Goal: Task Accomplishment & Management: Manage account settings

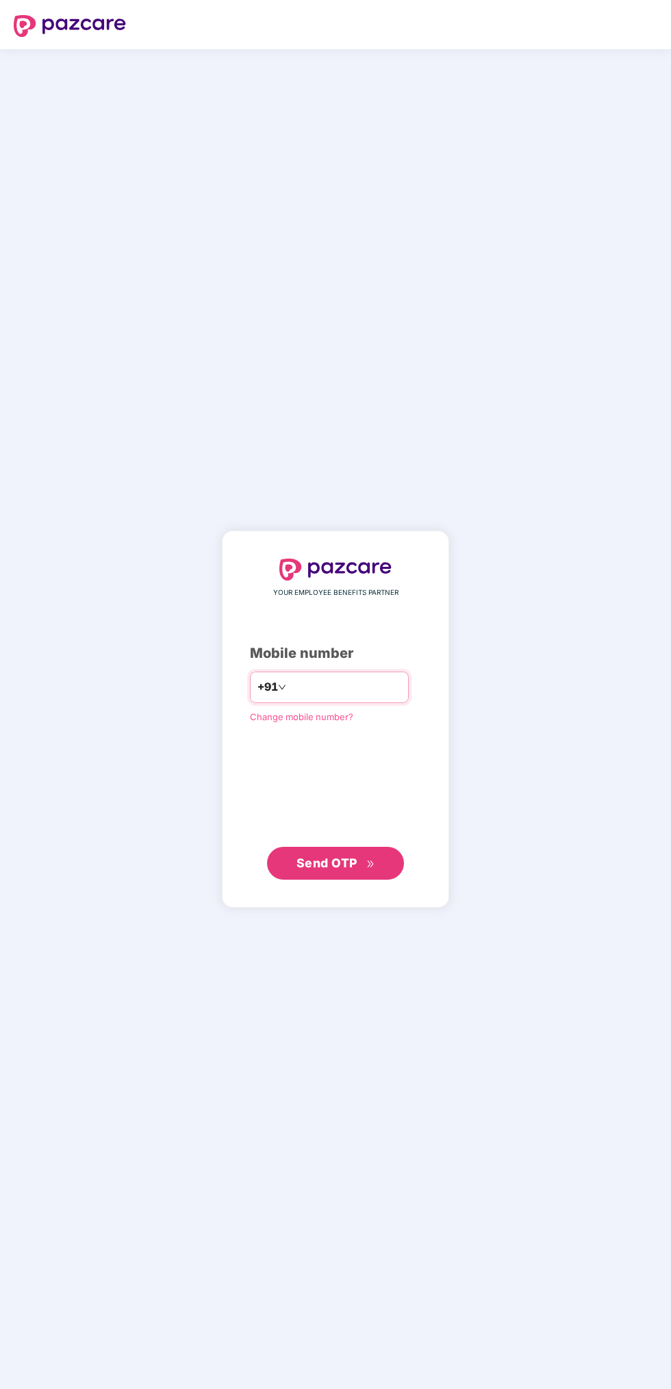
click at [360, 685] on input "number" at bounding box center [345, 687] width 112 height 22
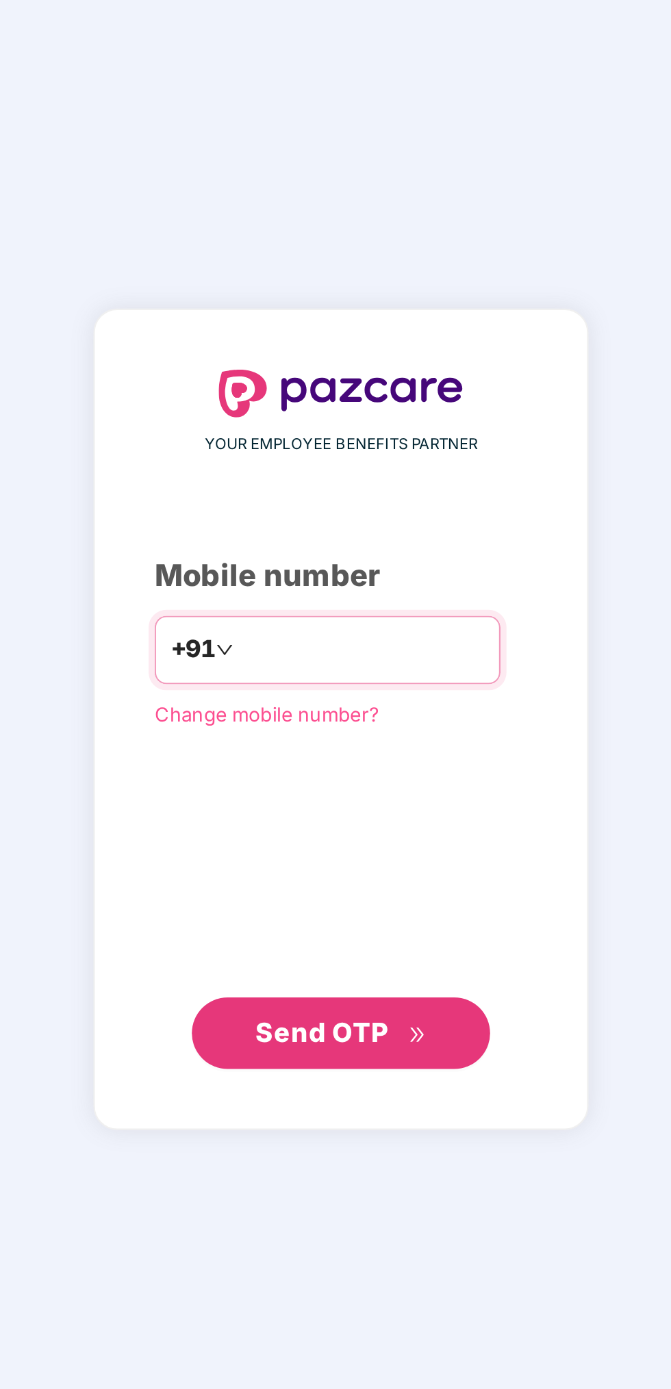
type input "**********"
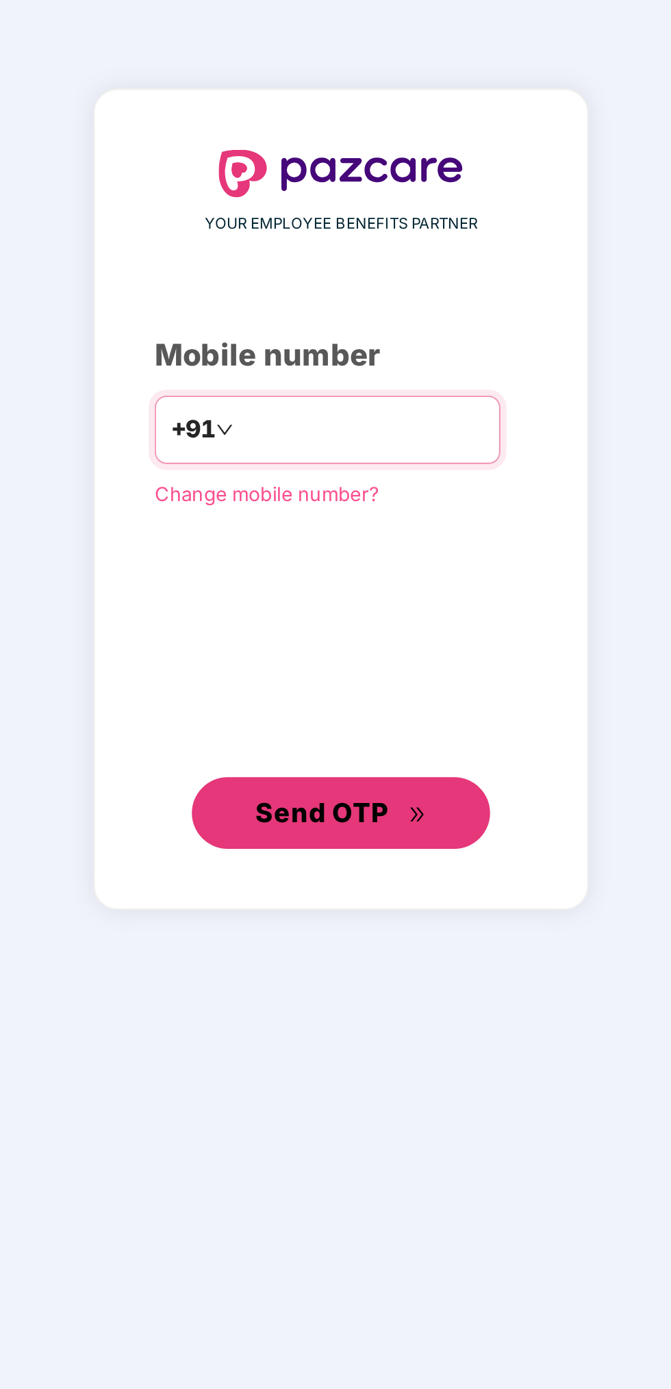
click at [338, 863] on span "Send OTP" at bounding box center [326, 863] width 61 height 14
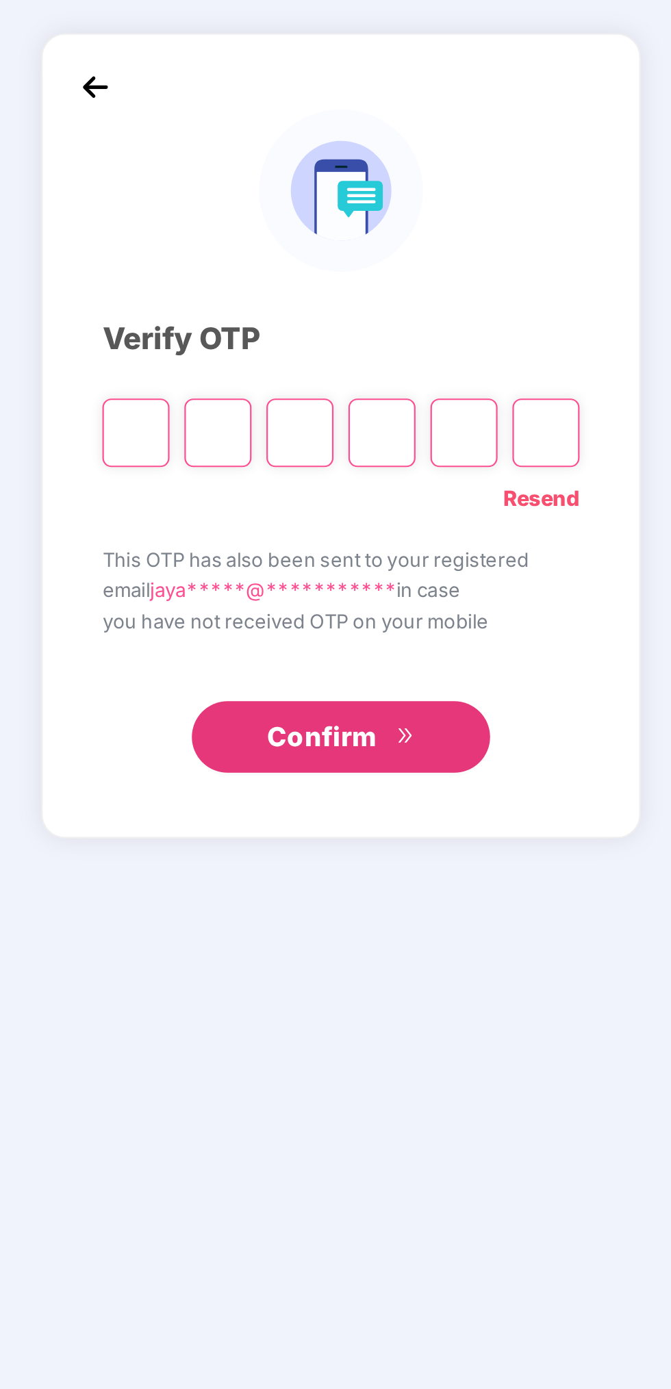
type input "*"
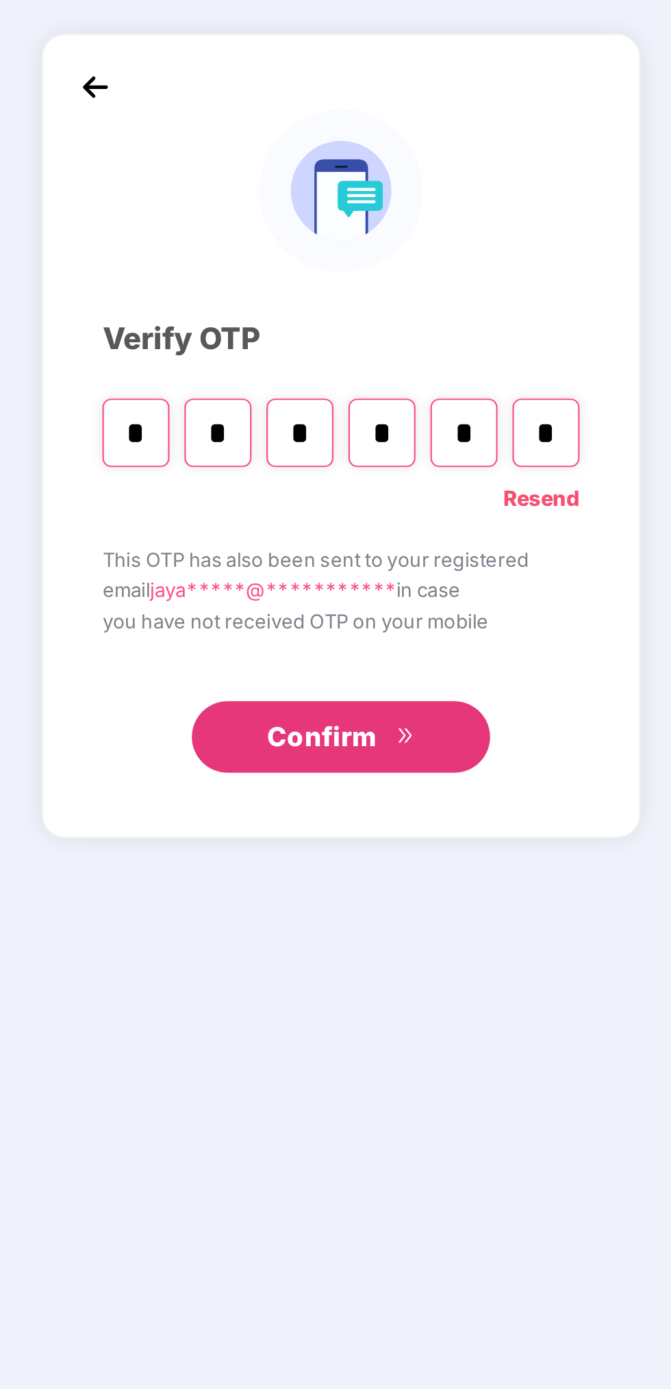
type input "*"
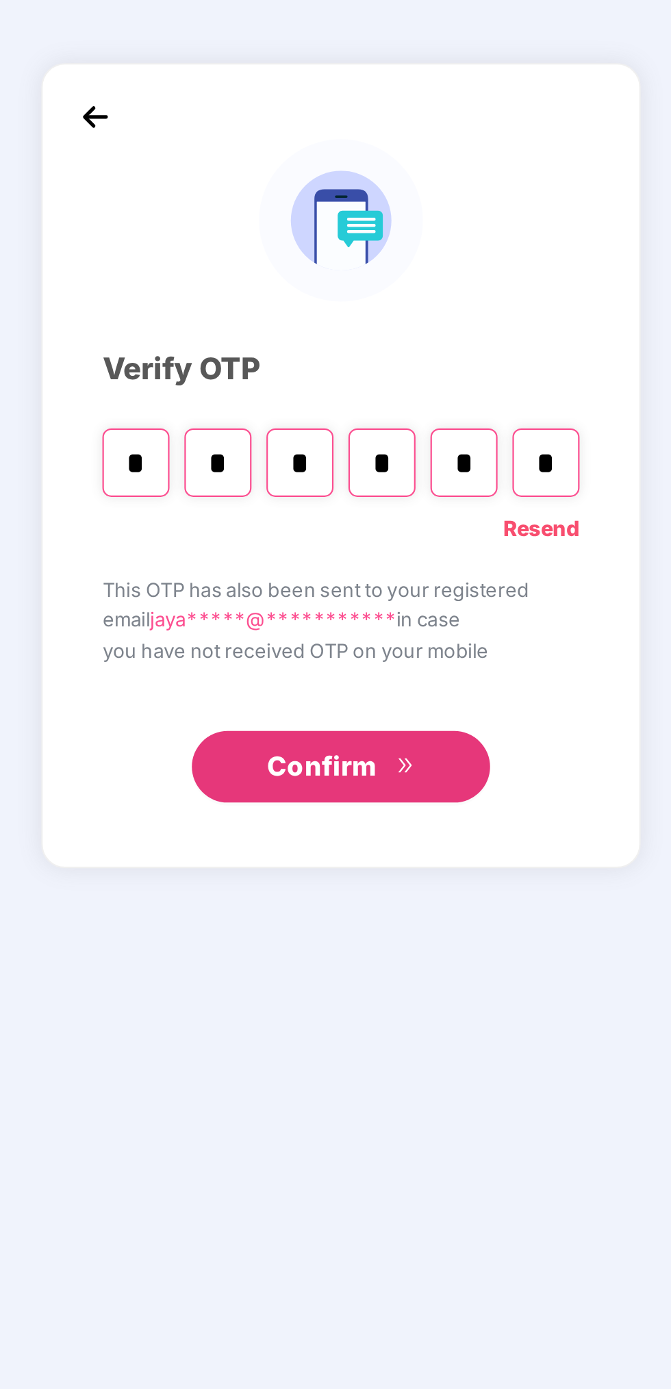
click at [227, 557] on img at bounding box center [222, 559] width 21 height 21
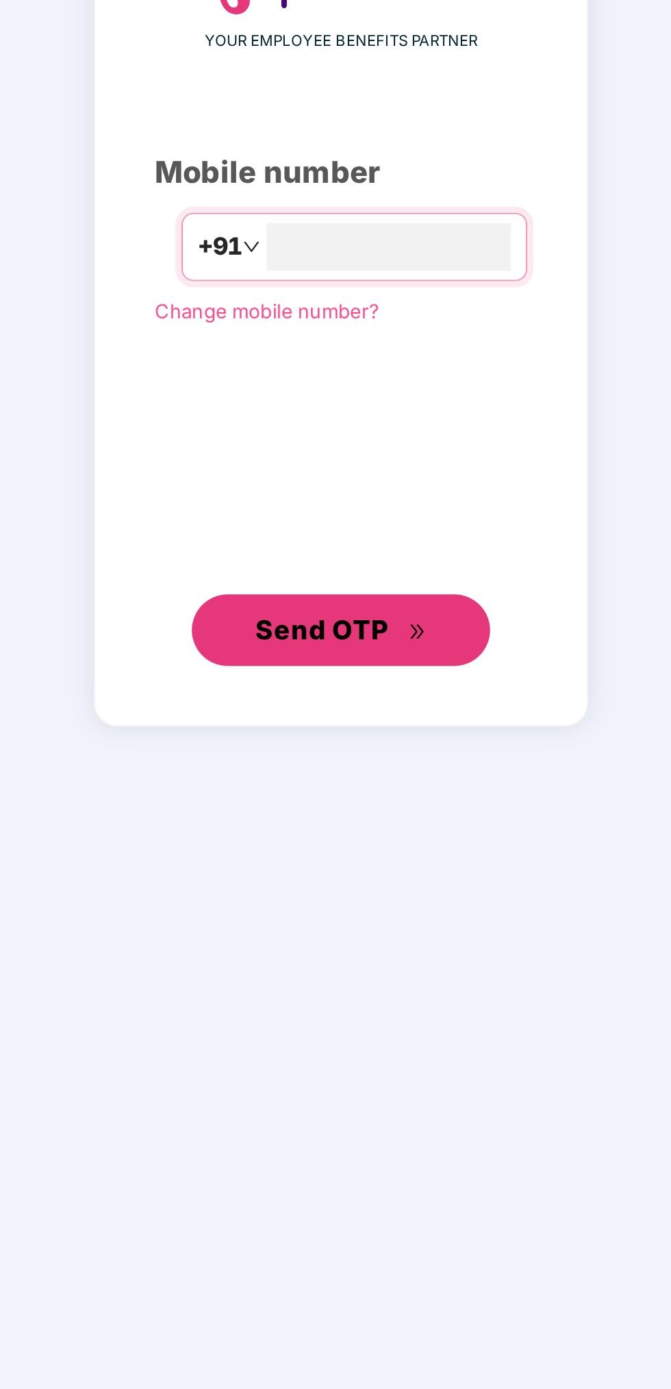
click at [348, 862] on span "Send OTP" at bounding box center [326, 863] width 61 height 14
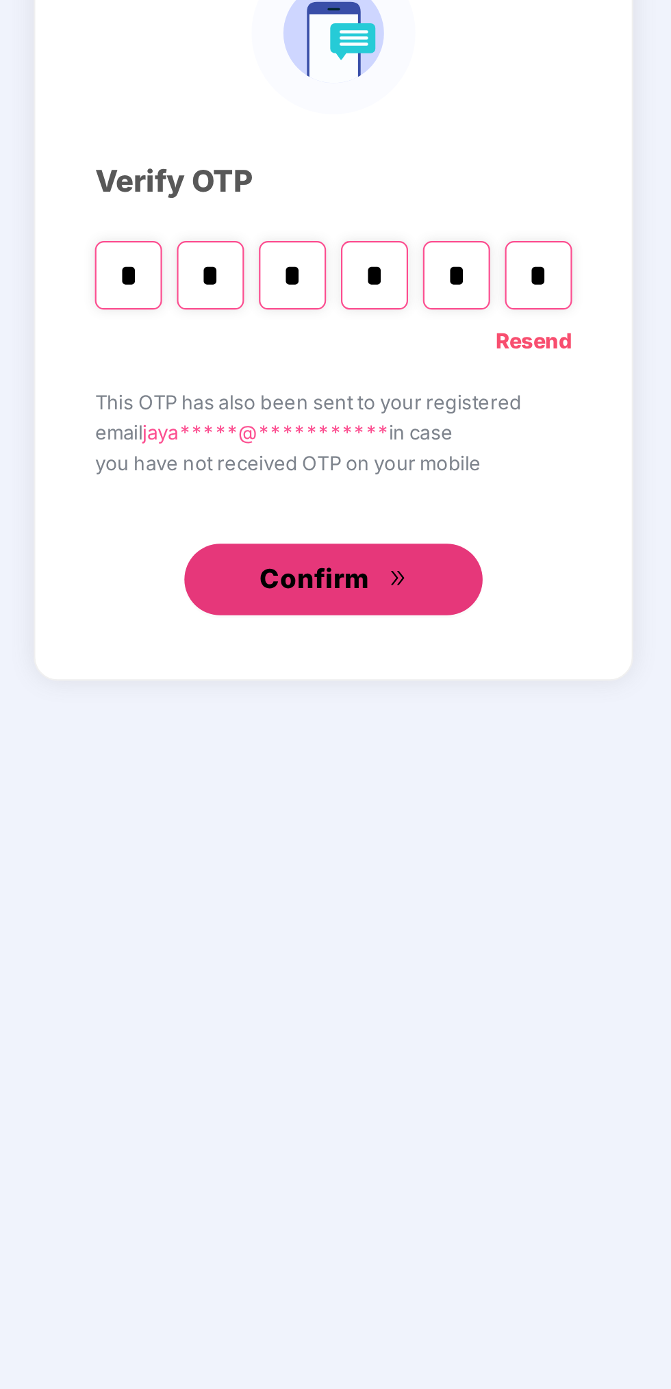
click at [324, 858] on span "Confirm" at bounding box center [326, 857] width 51 height 19
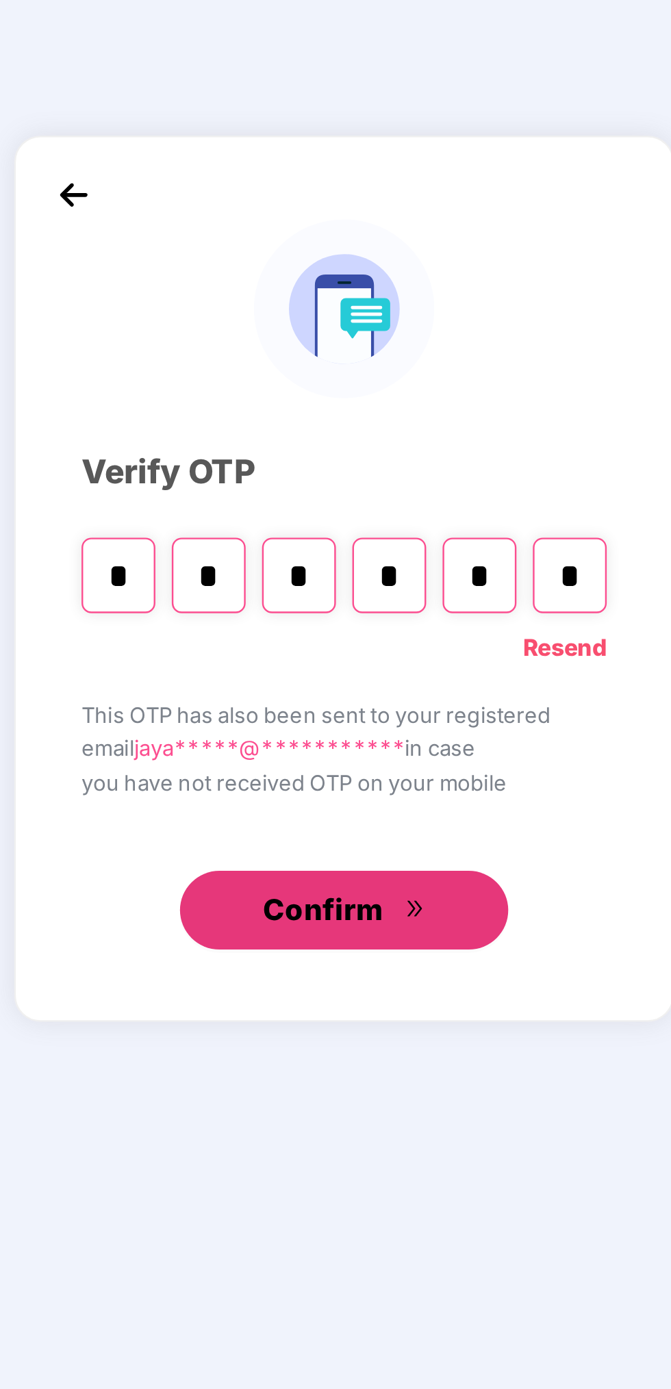
click at [352, 862] on button "Confirm" at bounding box center [335, 857] width 137 height 33
click at [428, 719] on input "*" at bounding box center [429, 717] width 31 height 31
click at [433, 717] on input "*" at bounding box center [429, 717] width 31 height 31
type input "*"
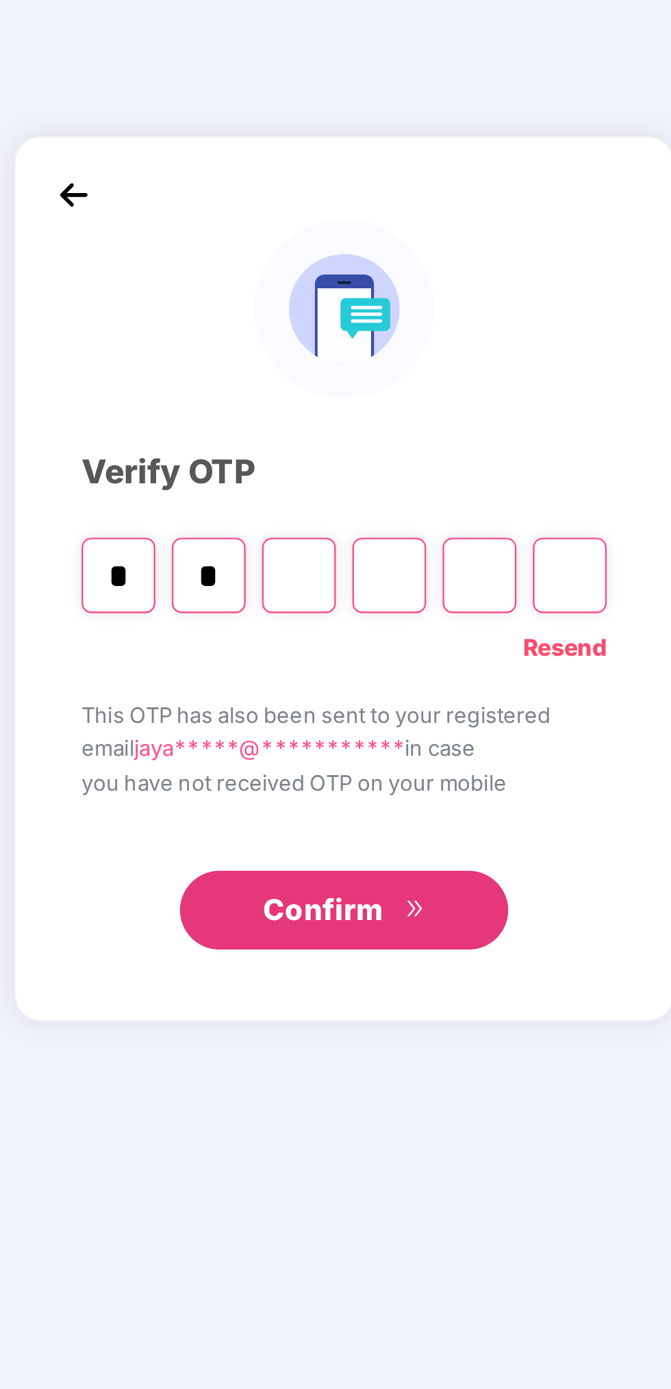
type input "*"
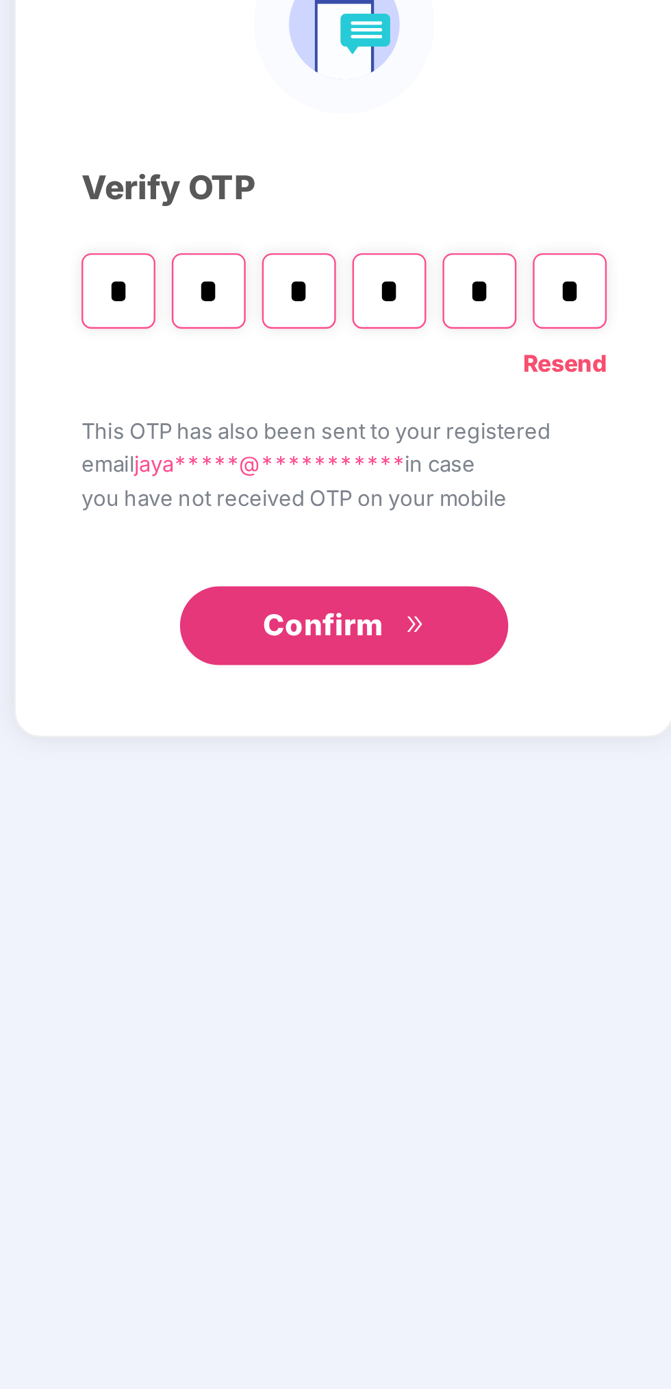
type input "*"
click at [341, 862] on span "Confirm" at bounding box center [326, 857] width 51 height 19
click at [344, 864] on span "Confirm" at bounding box center [326, 857] width 51 height 19
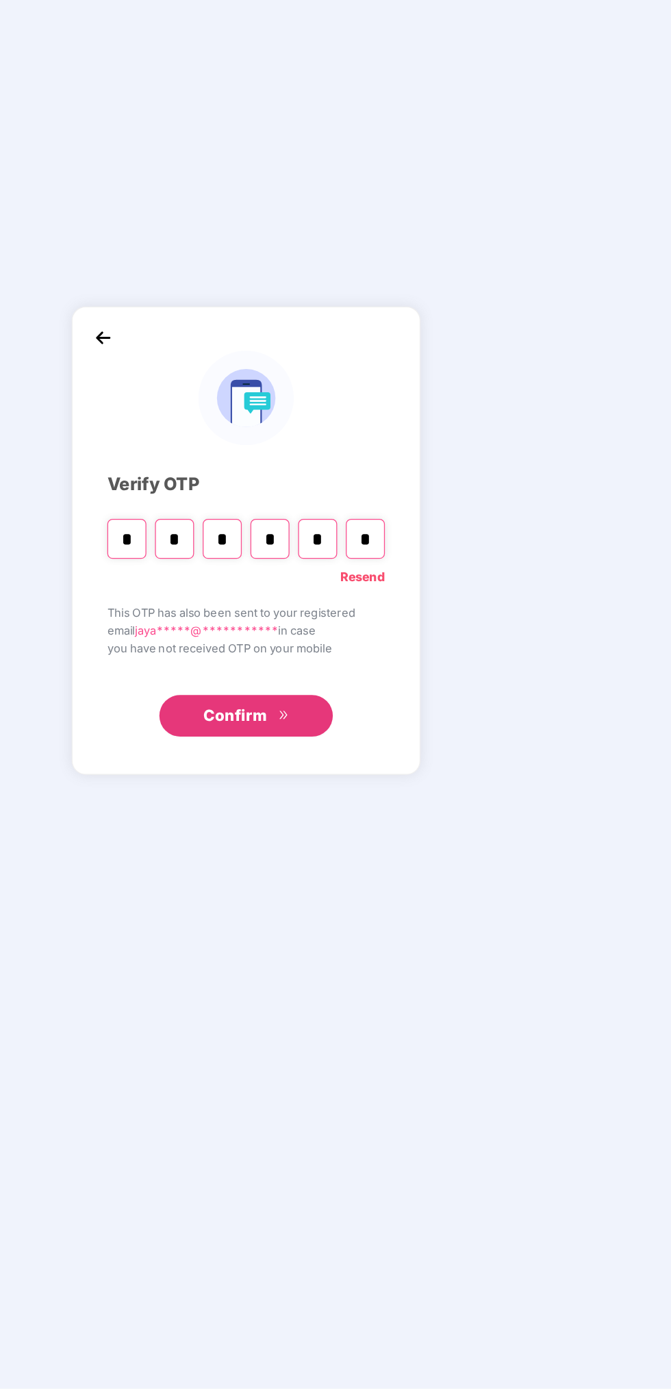
click at [429, 712] on input "*" at bounding box center [429, 717] width 31 height 31
type input "*"
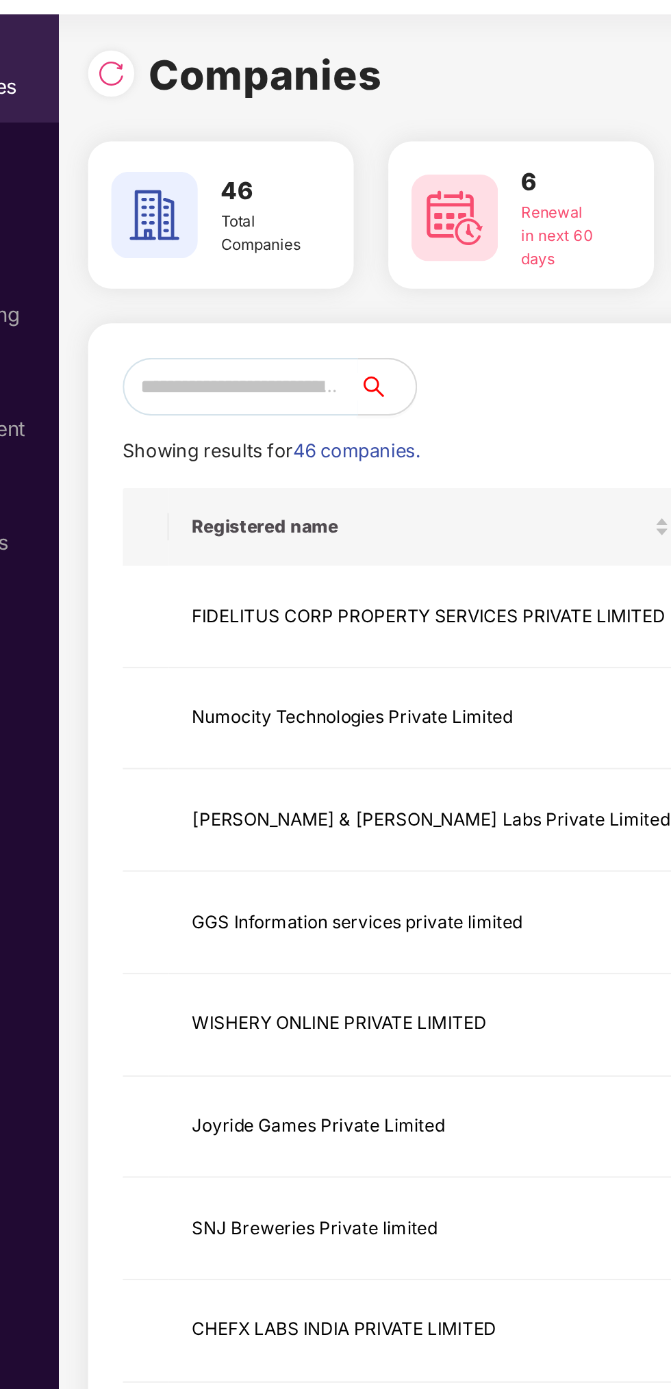
click at [186, 217] on input "text" at bounding box center [176, 220] width 112 height 27
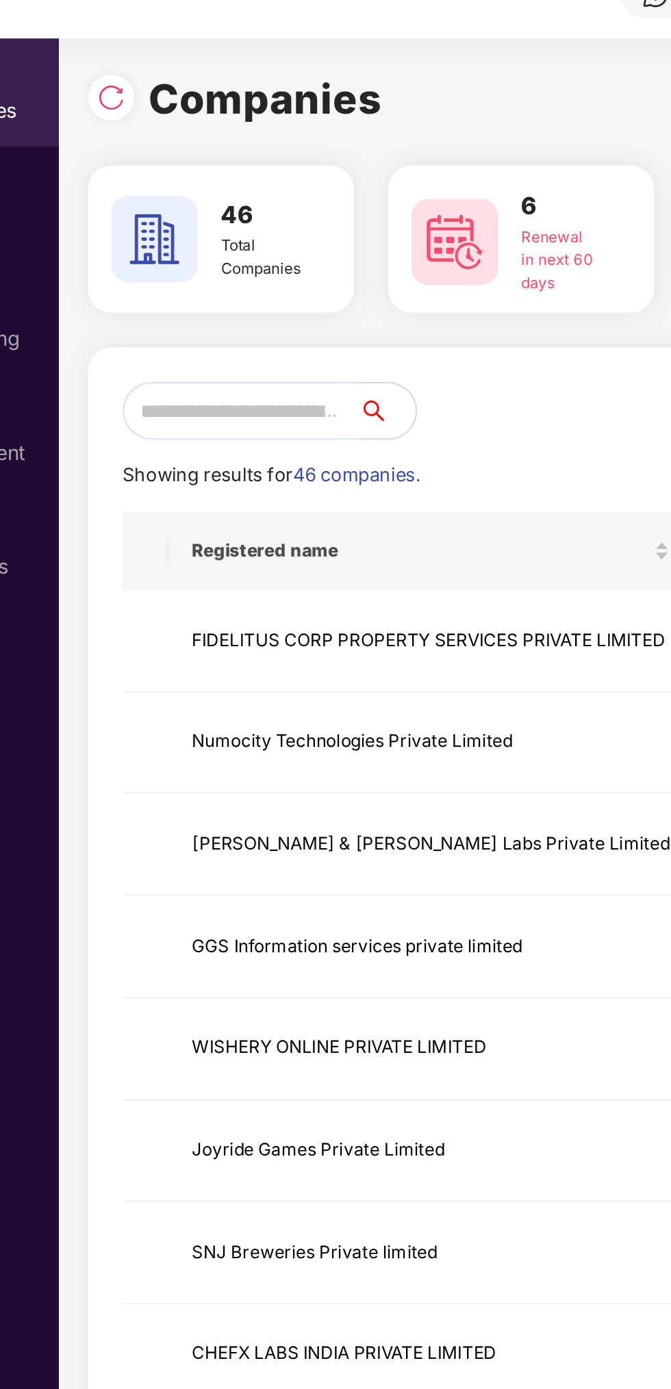
click at [211, 217] on input "text" at bounding box center [176, 220] width 112 height 27
click at [216, 224] on input "text" at bounding box center [176, 220] width 112 height 27
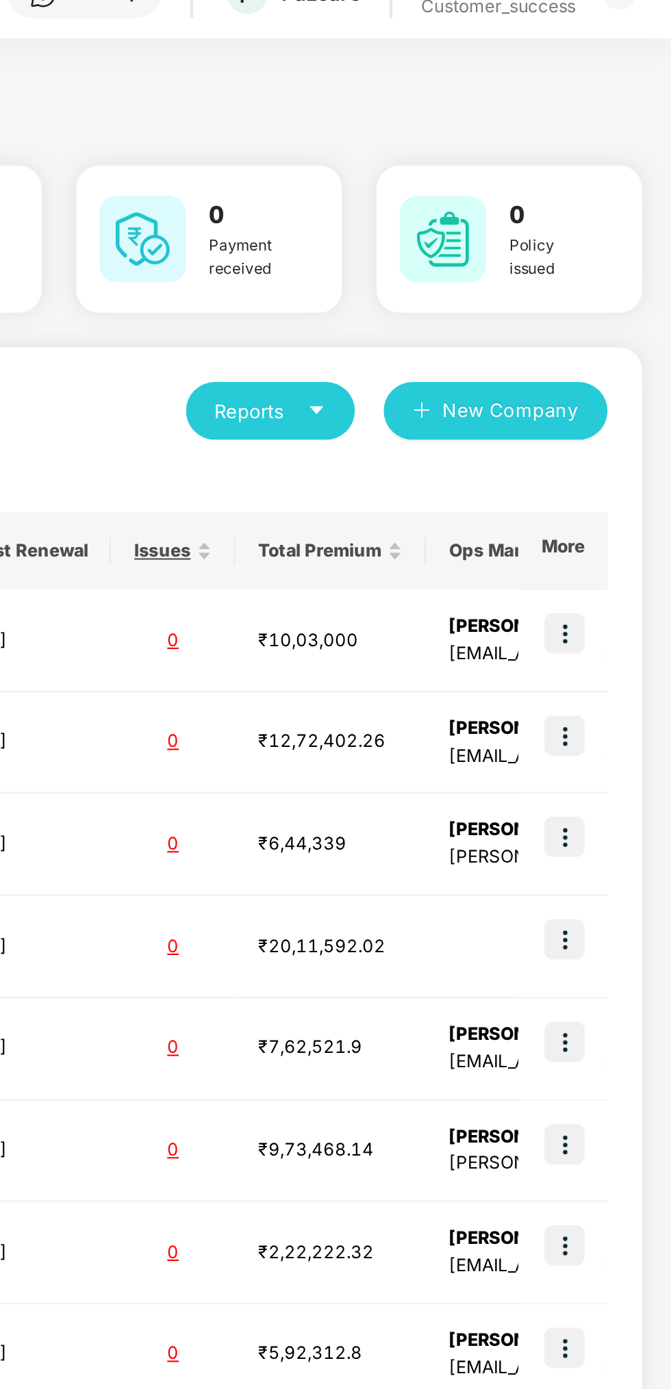
click at [624, 322] on img at bounding box center [620, 325] width 19 height 19
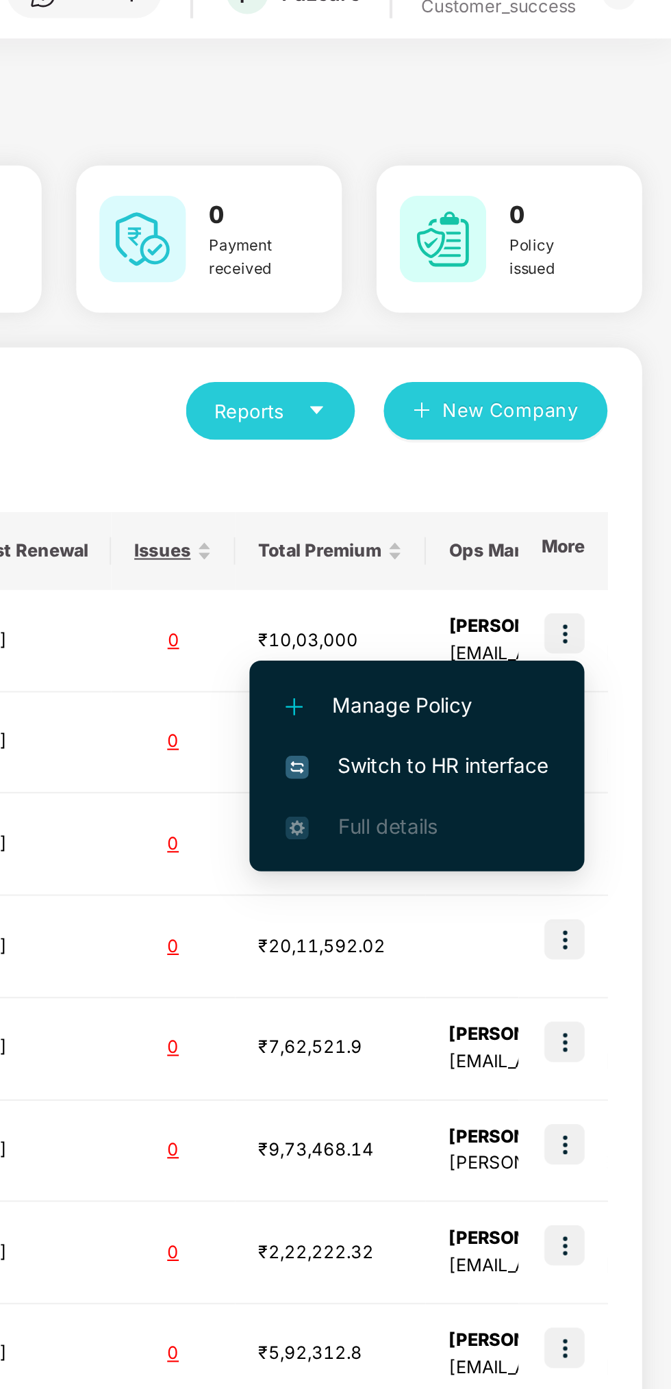
click at [579, 389] on span "Switch to HR interface" at bounding box center [550, 388] width 125 height 15
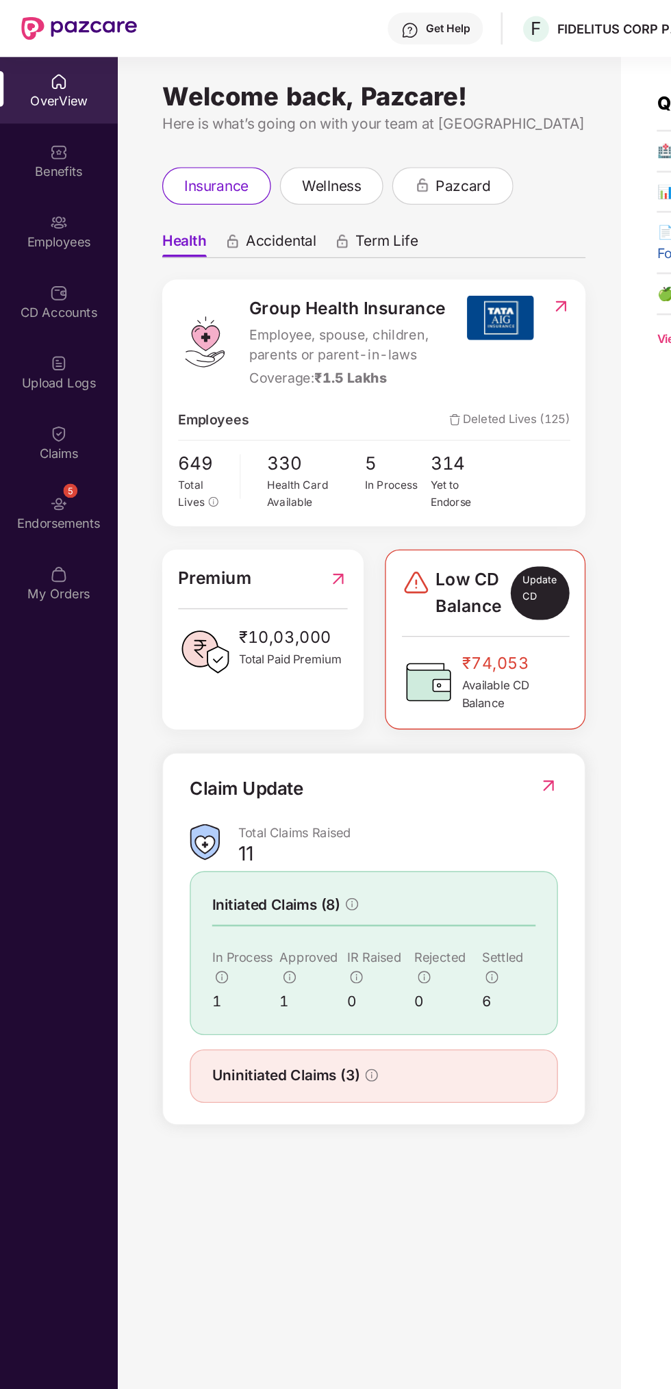
click at [42, 198] on div "Employees" at bounding box center [45, 177] width 90 height 51
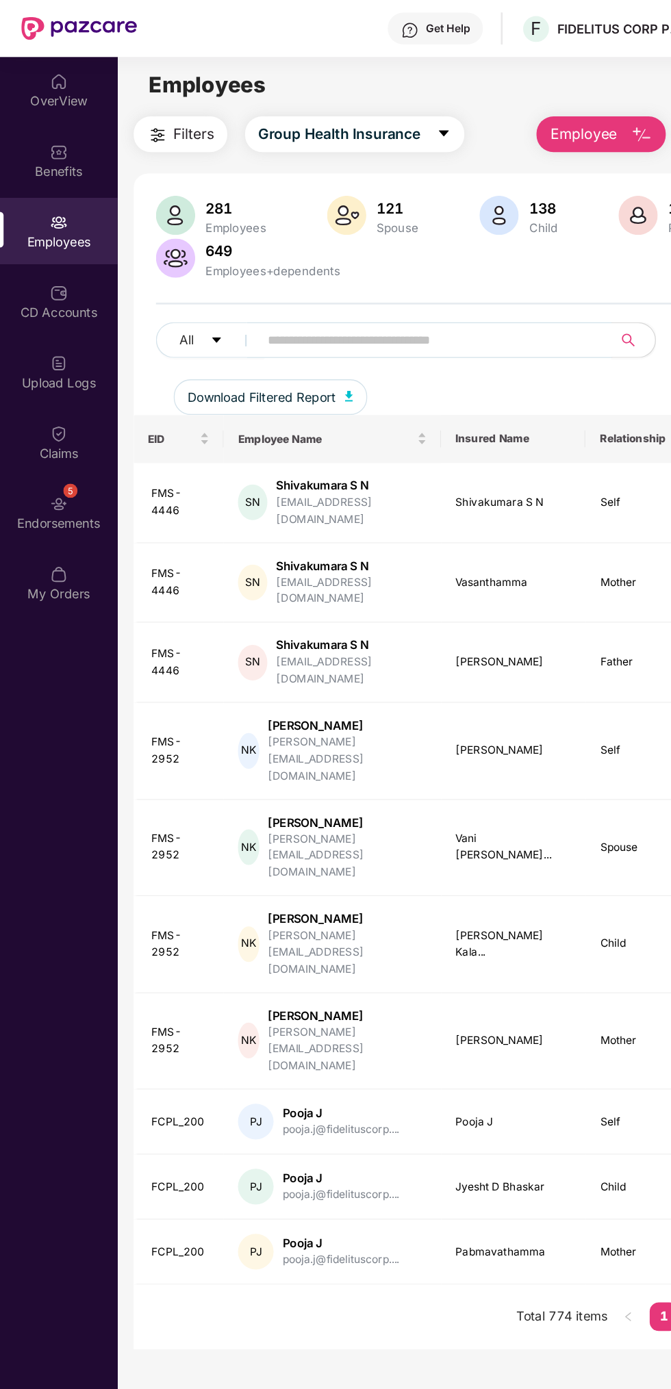
click at [307, 253] on input "text" at bounding box center [329, 261] width 246 height 21
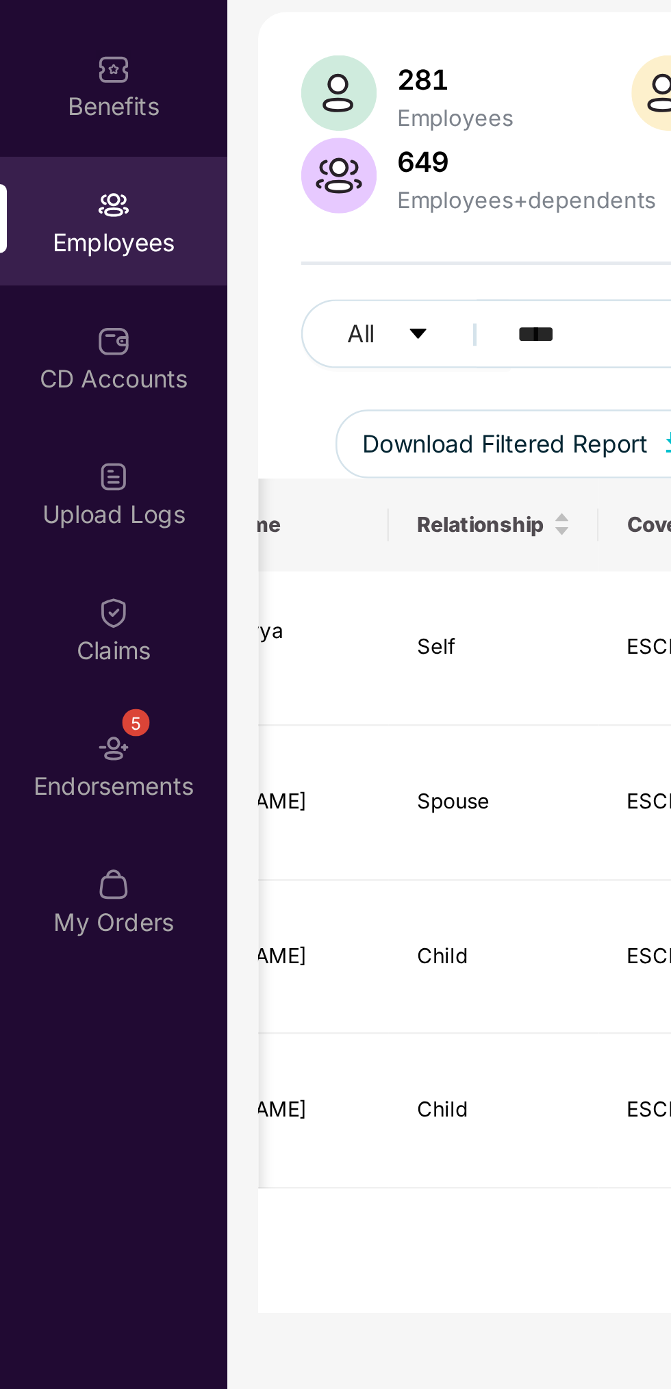
scroll to position [0, 334]
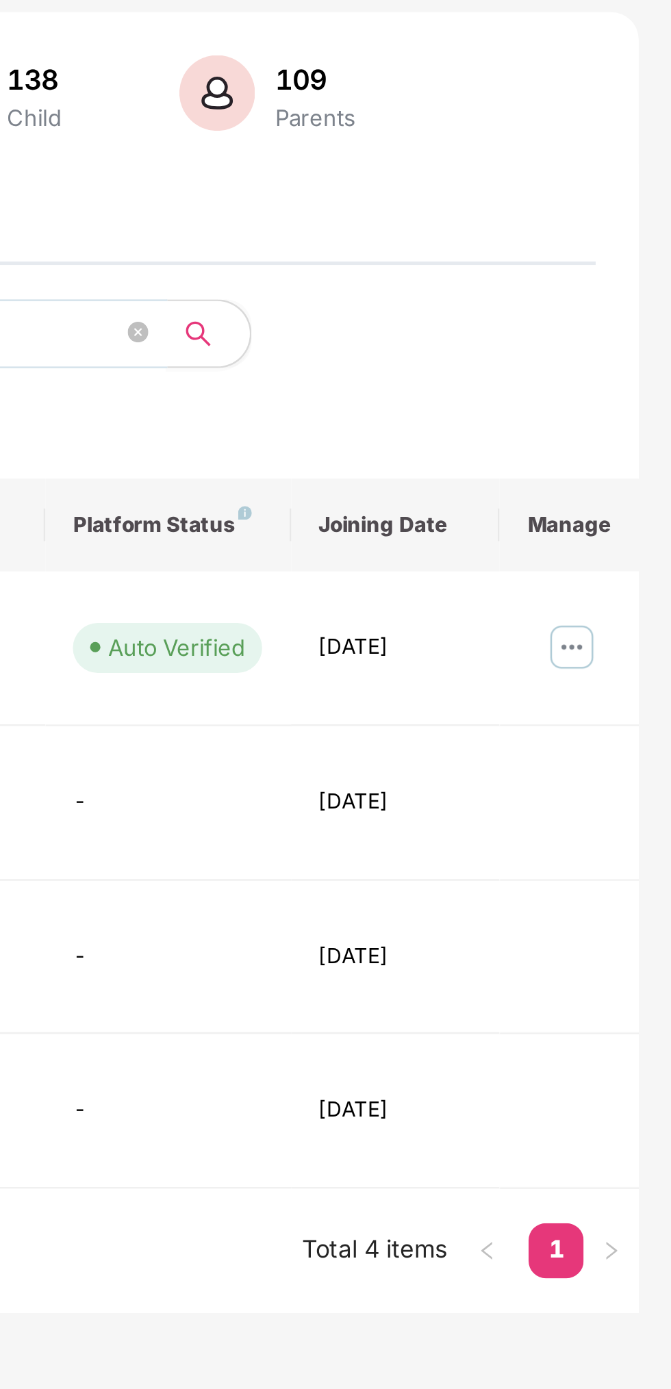
type input "****"
click at [633, 344] on img at bounding box center [631, 347] width 22 height 22
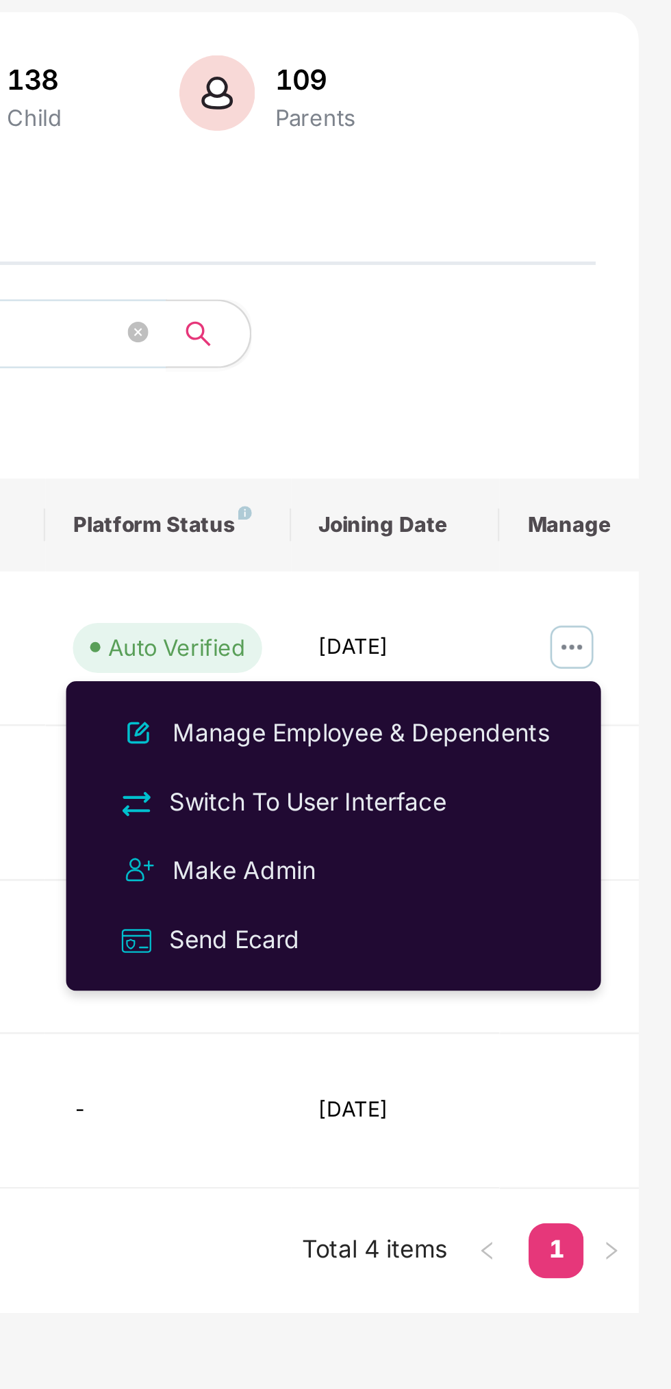
click at [561, 379] on div "Manage Employee & Dependents" at bounding box center [547, 381] width 155 height 15
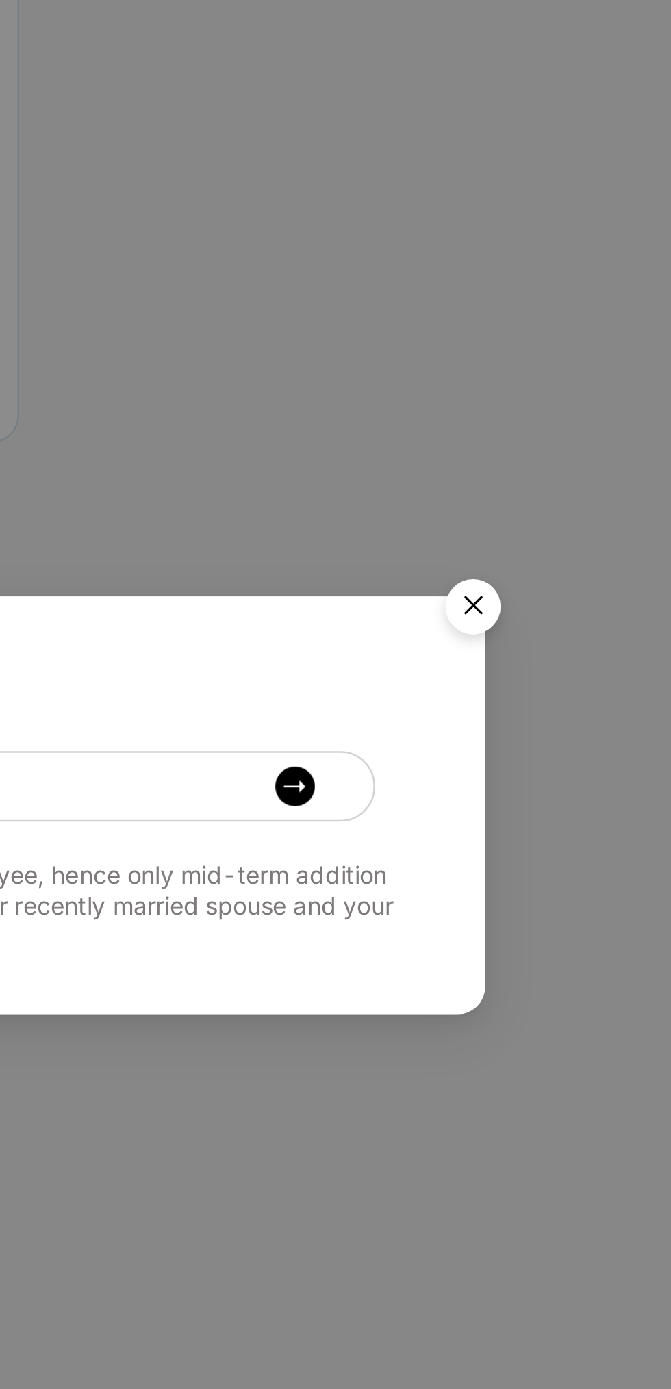
click at [547, 610] on img "Close" at bounding box center [553, 617] width 38 height 38
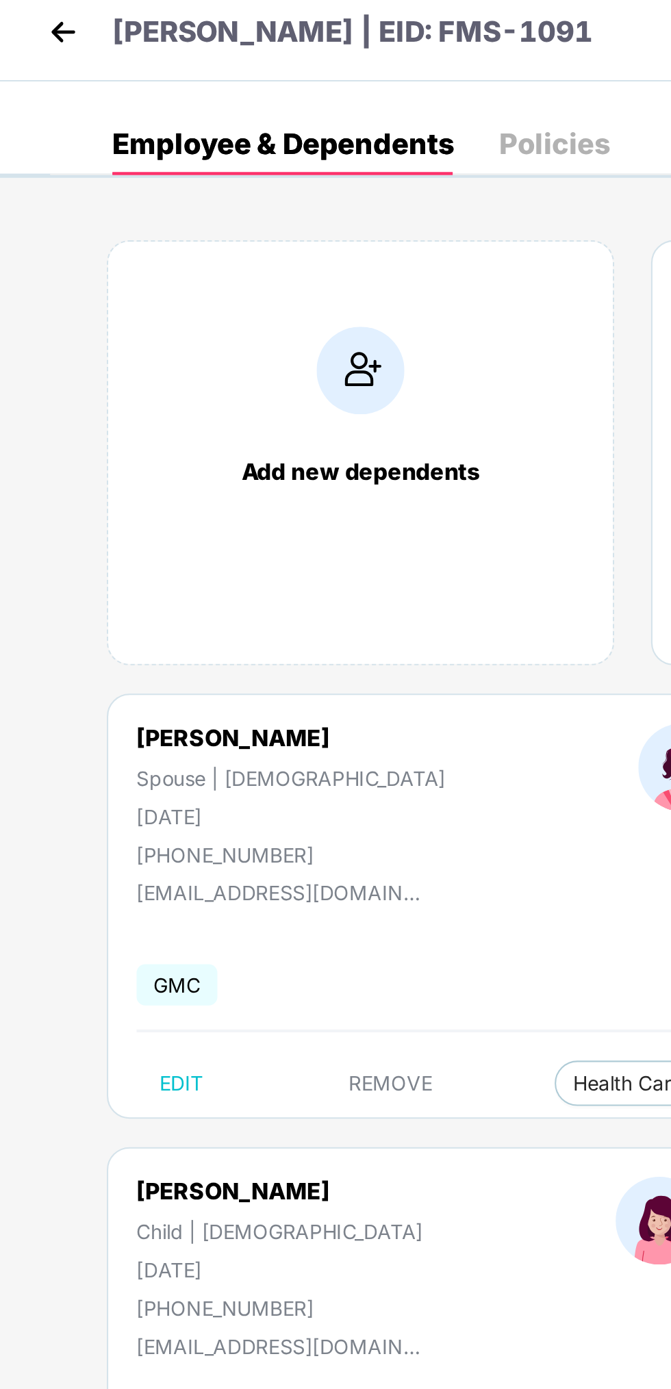
click at [40, 22] on img at bounding box center [37, 25] width 21 height 21
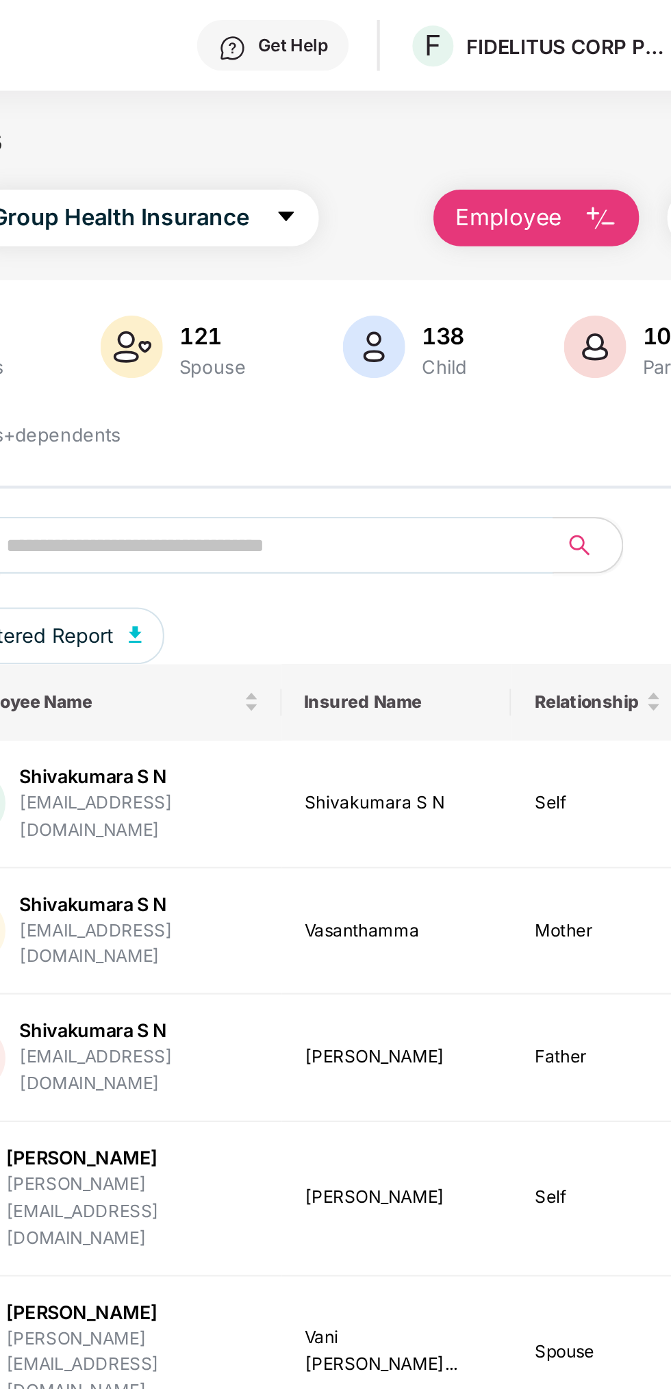
click at [337, 21] on div "Get Help" at bounding box center [344, 21] width 34 height 11
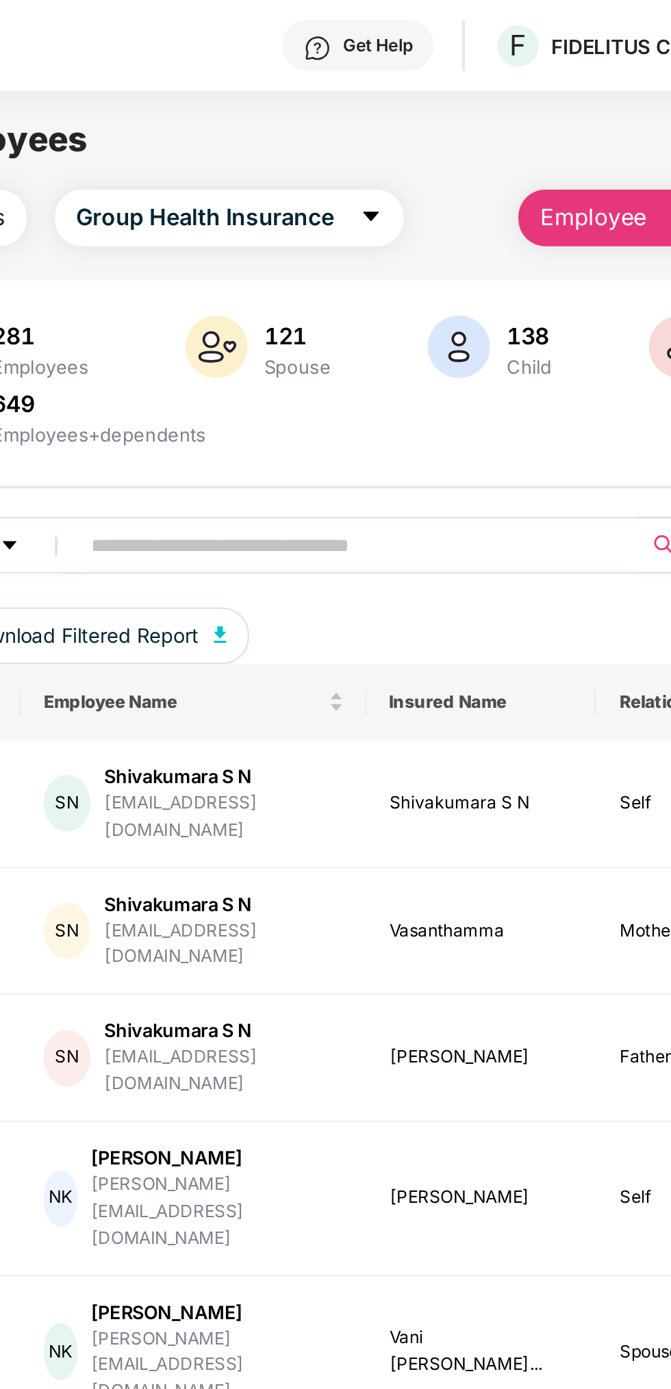
click at [331, 27] on div "Get Help" at bounding box center [344, 21] width 34 height 11
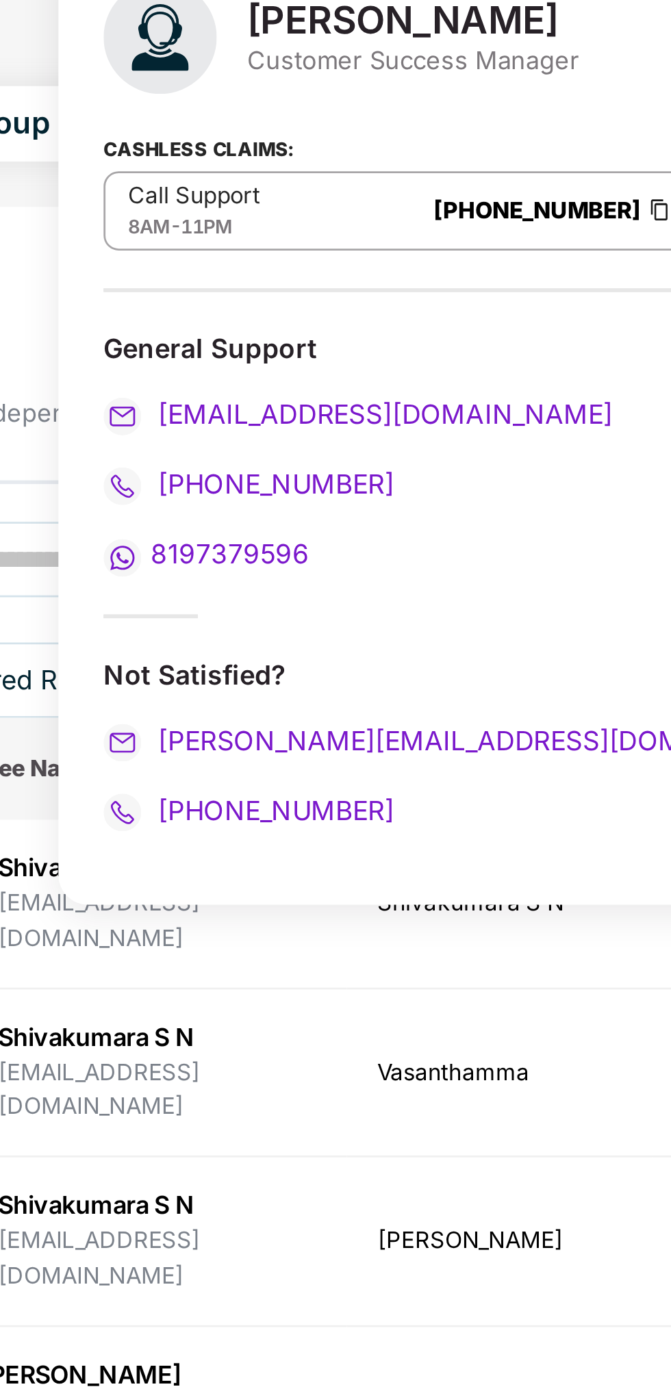
scroll to position [0, 0]
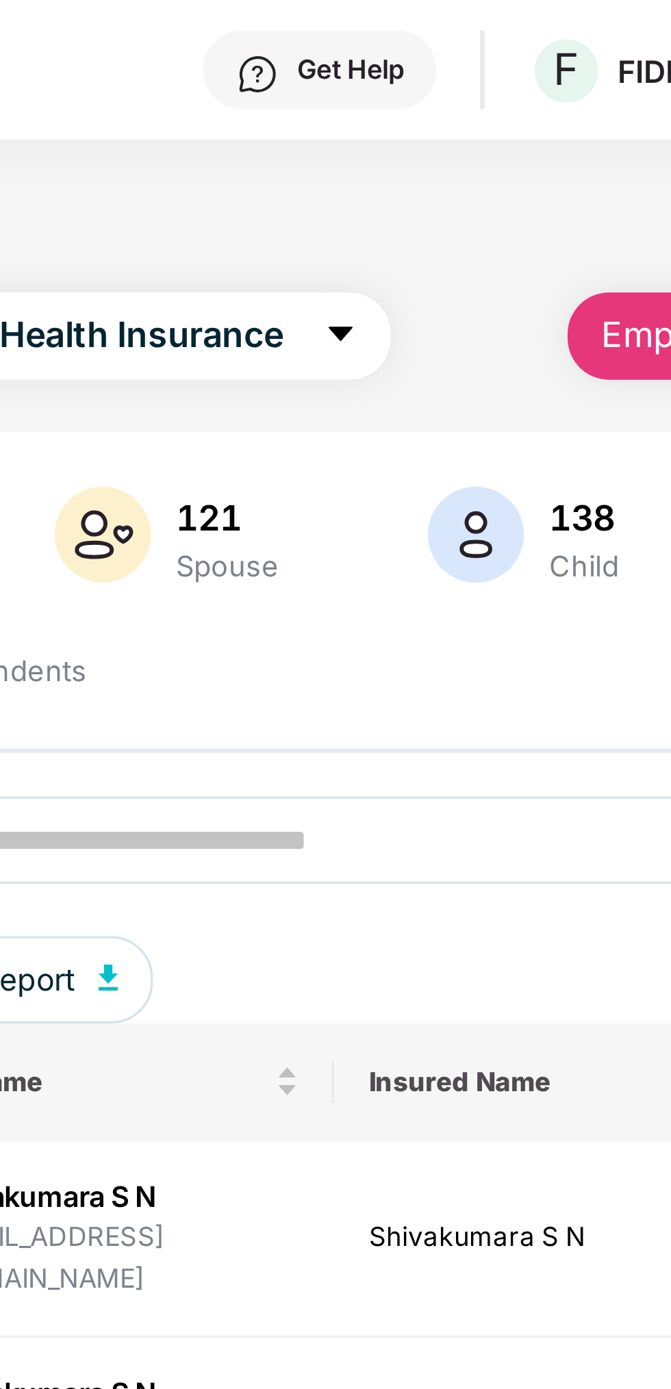
click at [336, 30] on div "Get Help" at bounding box center [334, 22] width 73 height 25
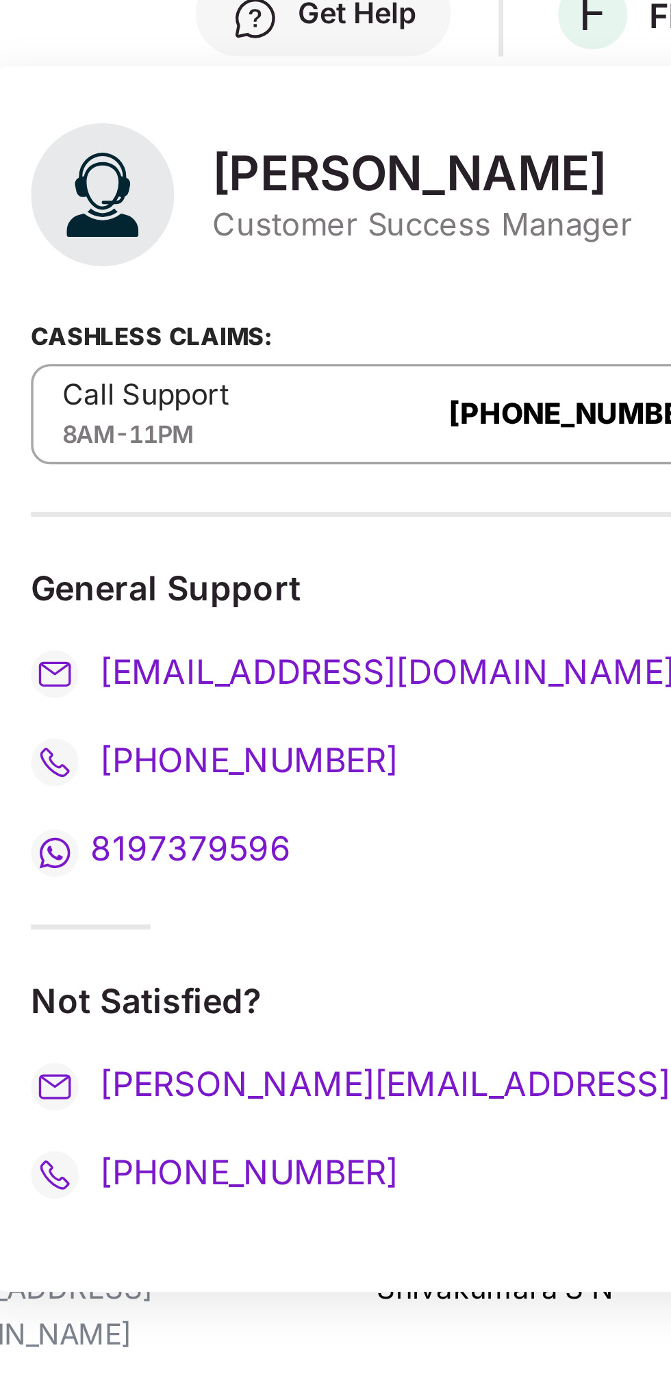
click at [313, 298] on div "Not Satisfied?" at bounding box center [359, 304] width 216 height 13
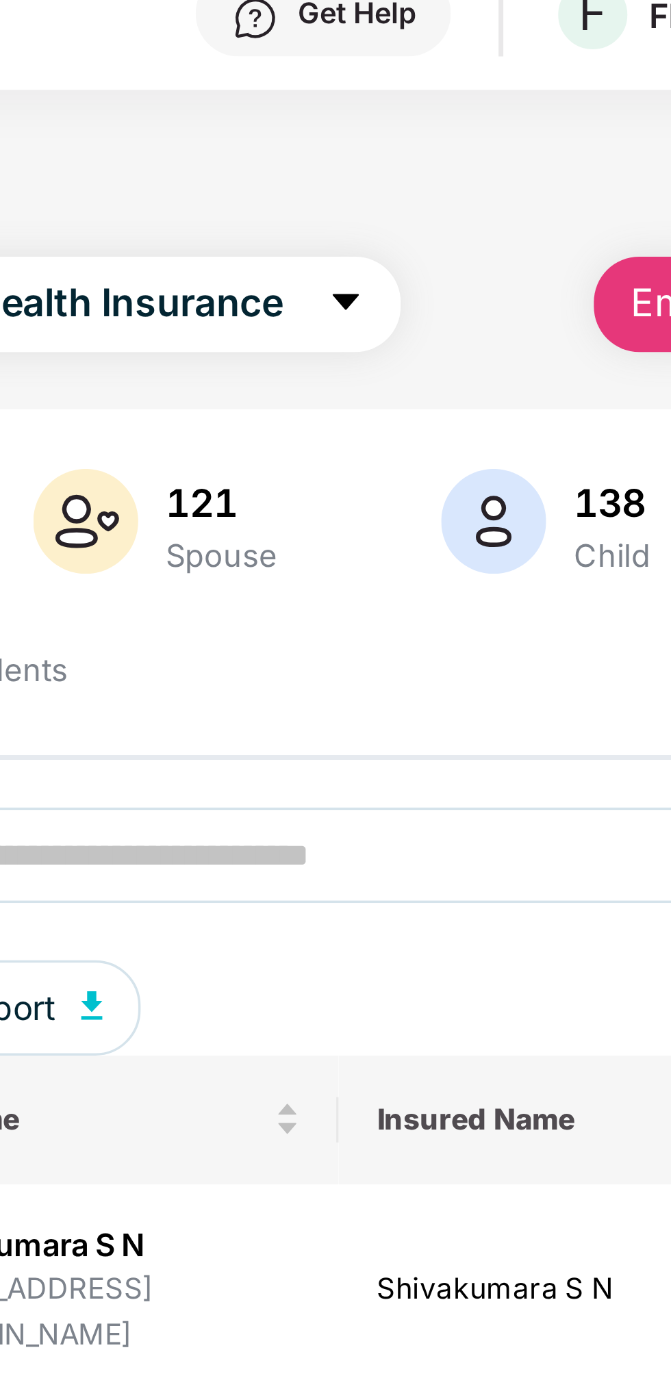
click at [345, 393] on td "Shivakumara S N" at bounding box center [395, 389] width 112 height 62
